Goal: Communication & Community: Connect with others

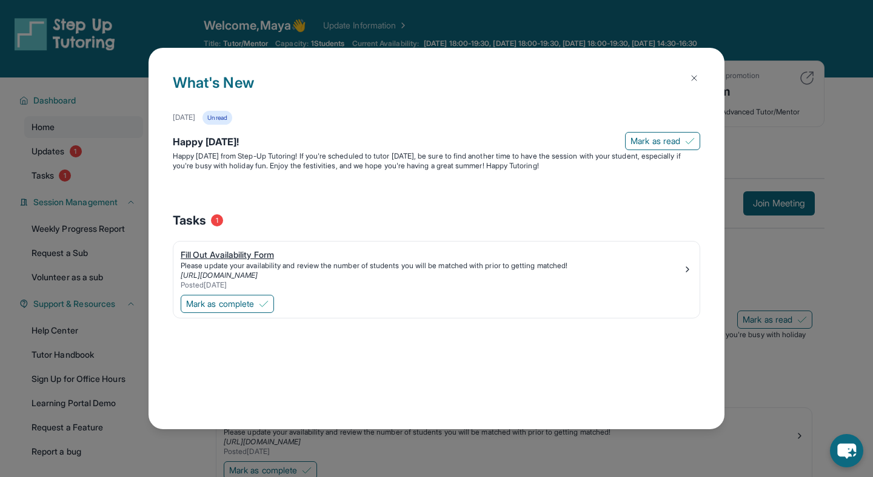
click at [258, 276] on link "[URL][DOMAIN_NAME]" at bounding box center [219, 275] width 77 height 9
click at [697, 78] on img at bounding box center [694, 78] width 10 height 10
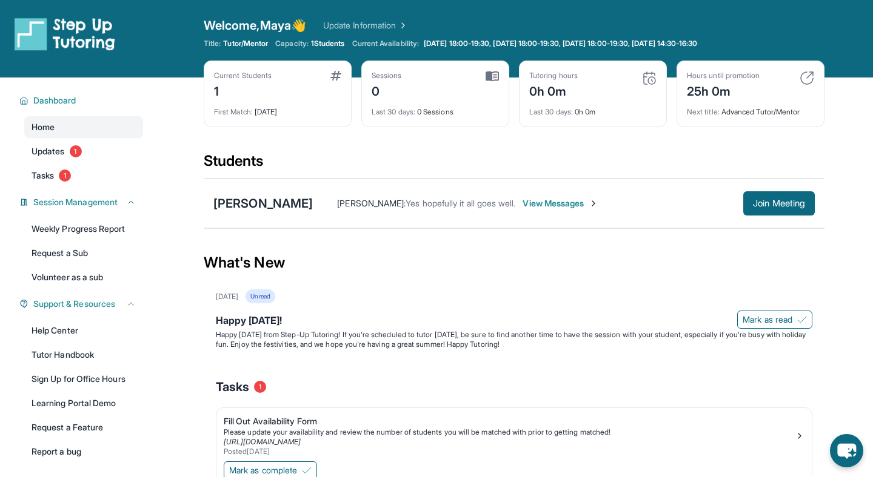
click at [453, 211] on div "[PERSON_NAME] : Yes hopefully it all goes well. View Messages Join Meeting" at bounding box center [564, 203] width 502 height 24
click at [546, 207] on span "View Messages" at bounding box center [560, 204] width 76 height 12
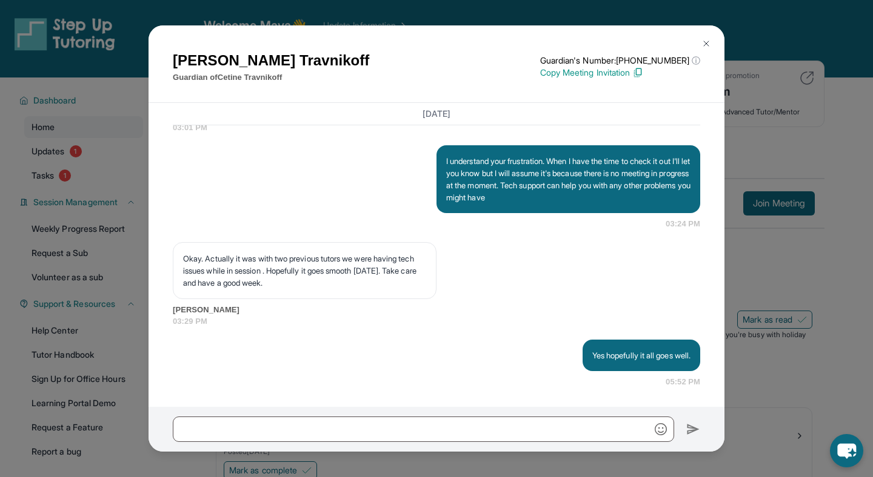
scroll to position [1535, 0]
click at [708, 40] on img at bounding box center [706, 44] width 10 height 10
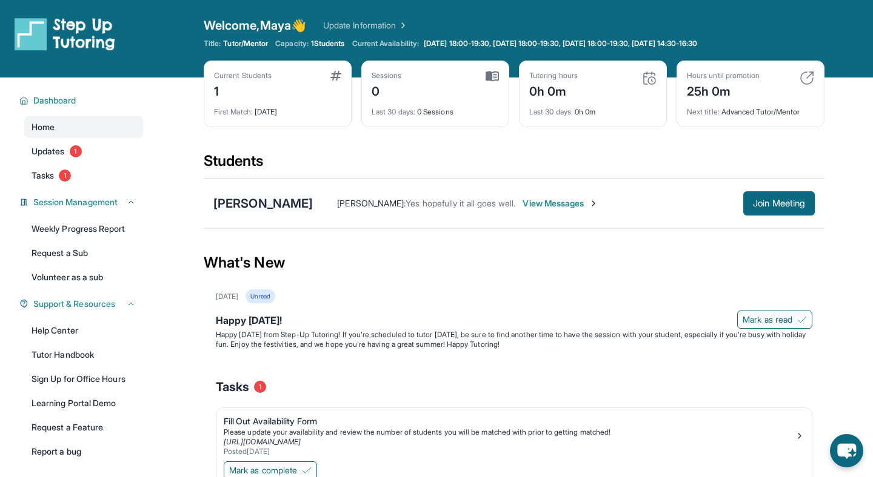
scroll to position [78, 0]
click at [89, 155] on link "Updates 1" at bounding box center [83, 152] width 119 height 22
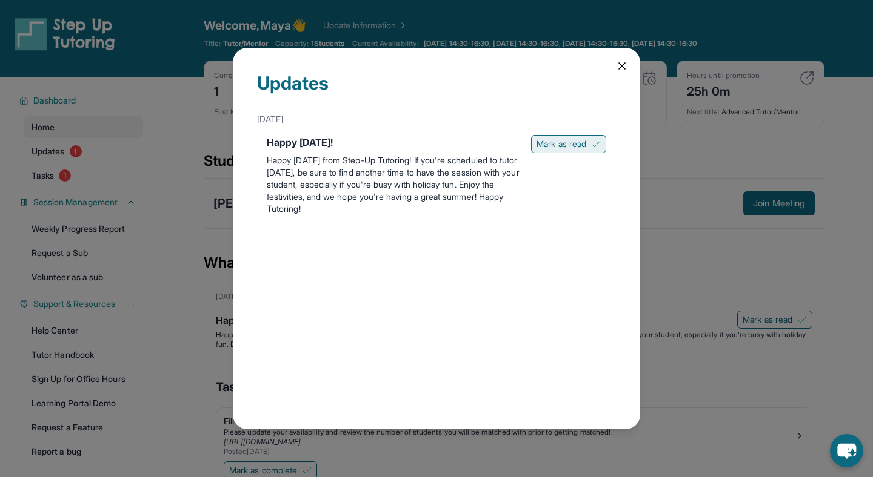
click at [586, 141] on button "Mark as read" at bounding box center [568, 144] width 75 height 18
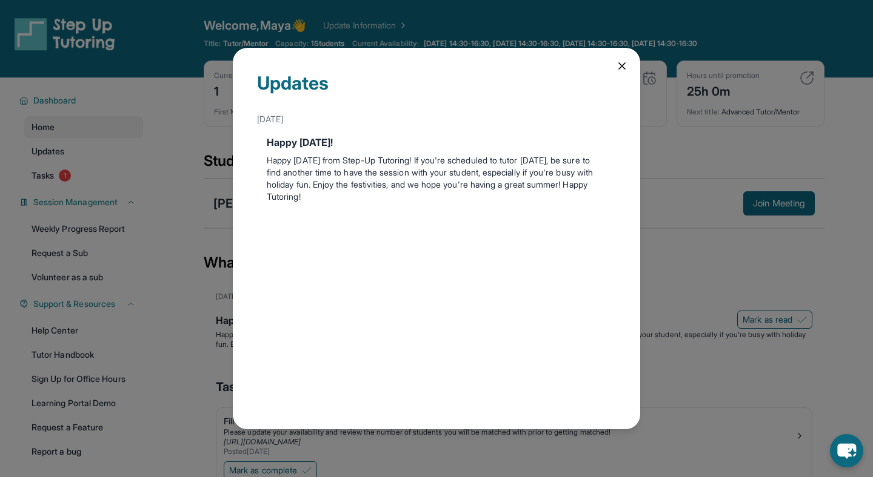
click at [626, 62] on icon at bounding box center [622, 66] width 12 height 12
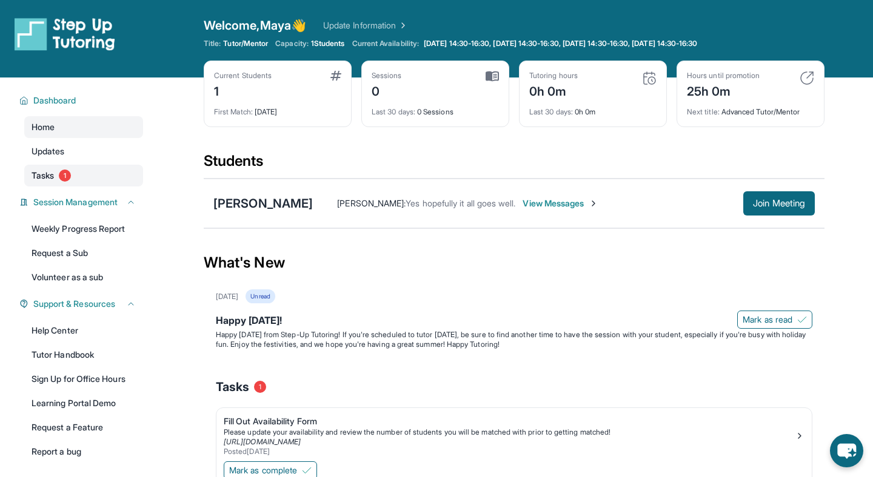
click at [86, 171] on link "Tasks 1" at bounding box center [83, 176] width 119 height 22
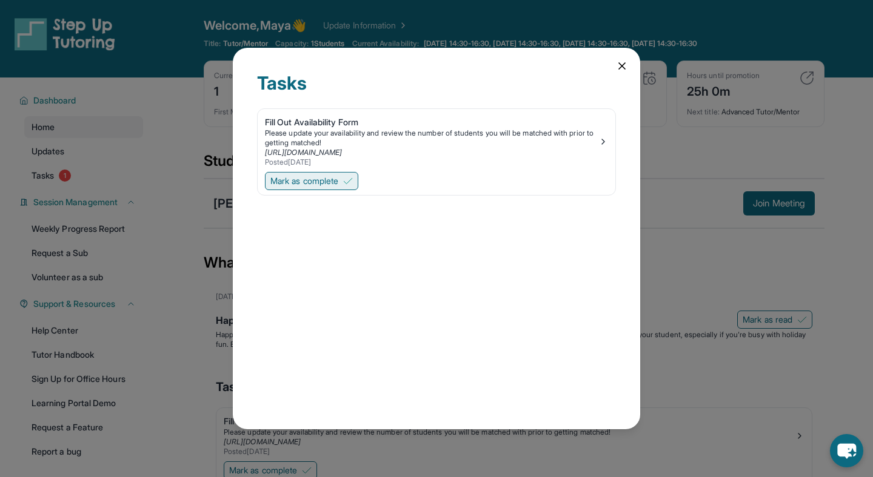
click at [348, 179] on img at bounding box center [348, 181] width 10 height 10
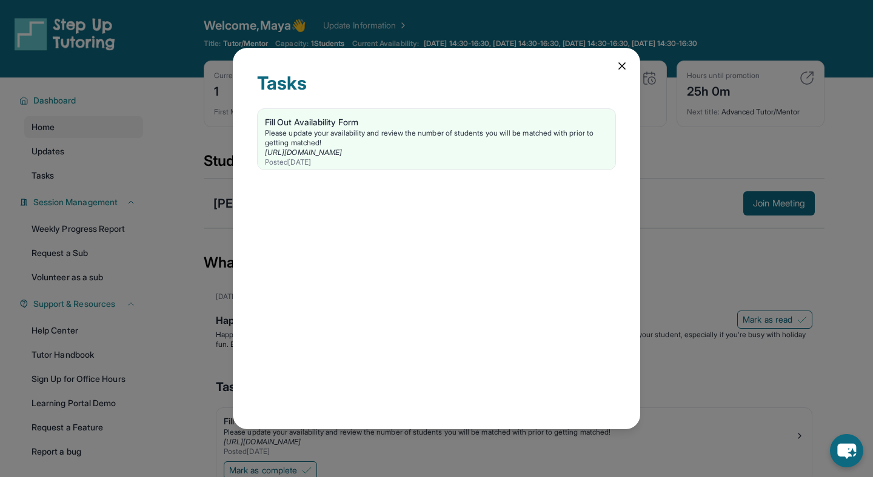
click at [621, 61] on icon at bounding box center [622, 66] width 12 height 12
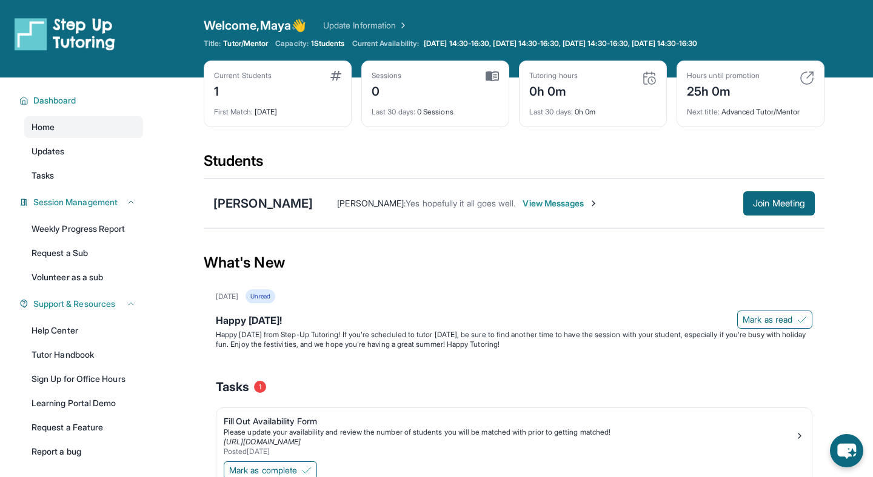
click at [525, 189] on div "Cetine Travnikoff Maya Bugala : Yes hopefully it all goes well. View Messages J…" at bounding box center [514, 204] width 621 height 50
click at [743, 198] on button "Join Meeting" at bounding box center [779, 203] width 72 height 24
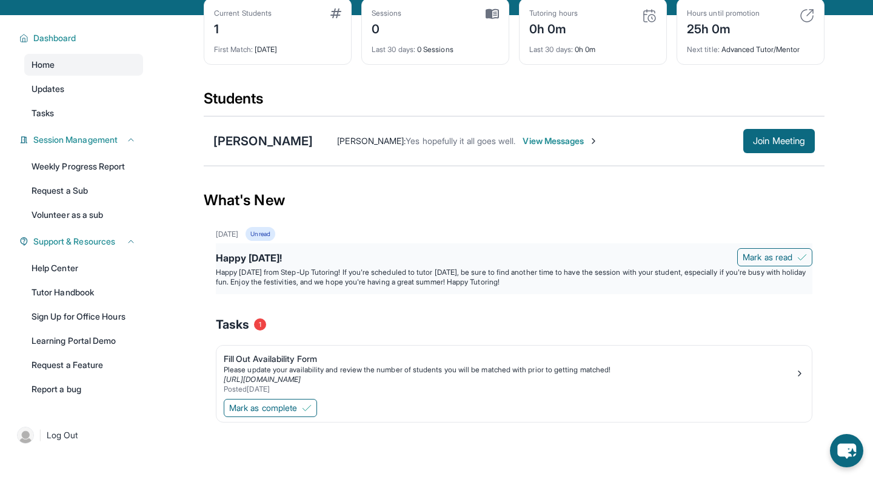
scroll to position [78, 0]
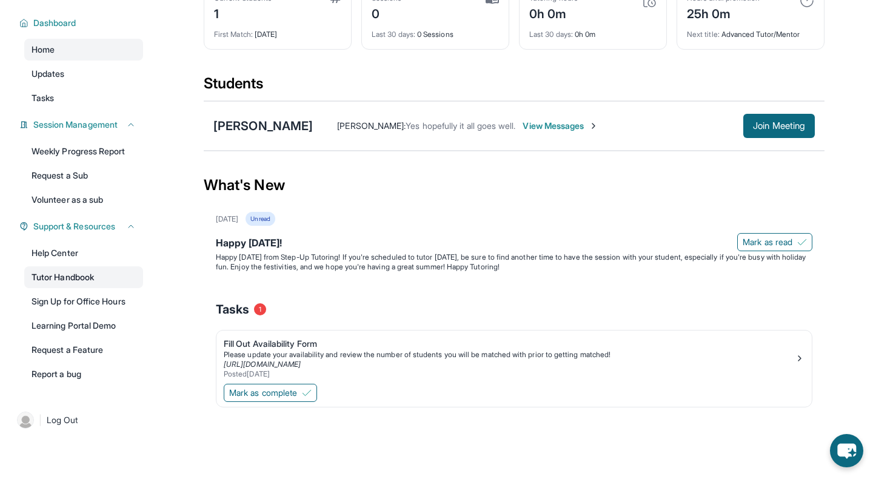
click at [71, 282] on link "Tutor Handbook" at bounding box center [83, 278] width 119 height 22
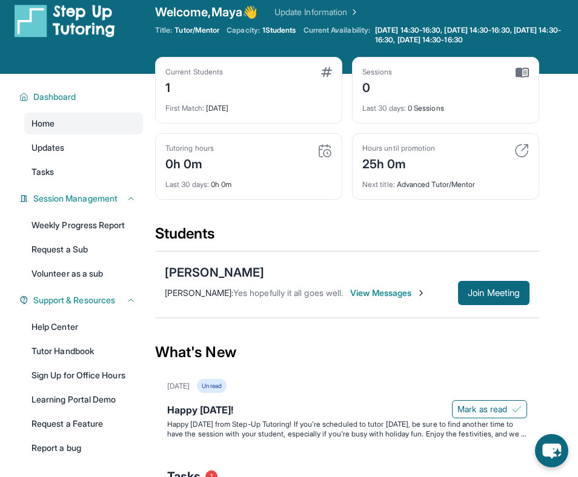
scroll to position [15, 0]
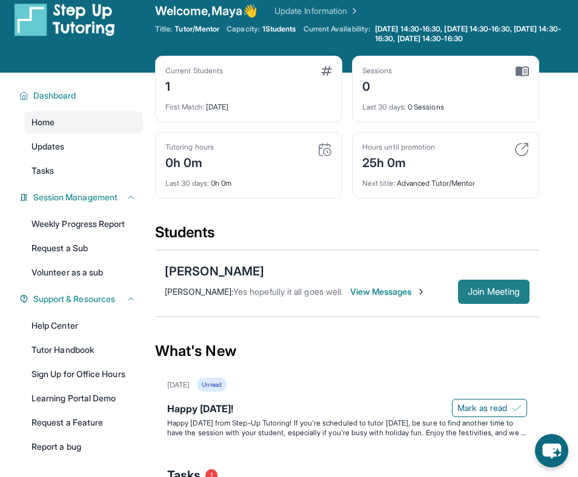
click at [504, 284] on button "Join Meeting" at bounding box center [494, 292] width 72 height 24
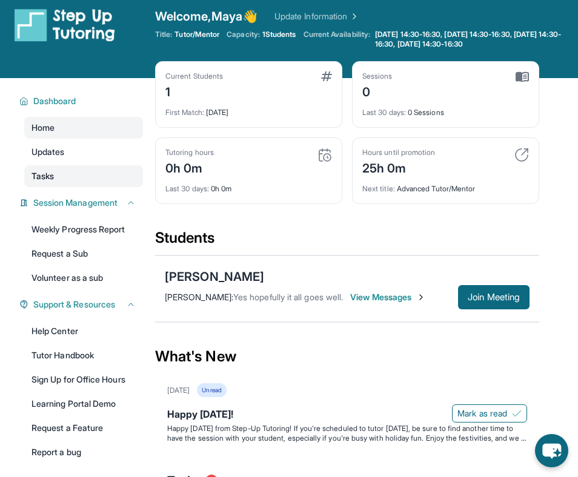
scroll to position [0, 0]
